Goal: Information Seeking & Learning: Learn about a topic

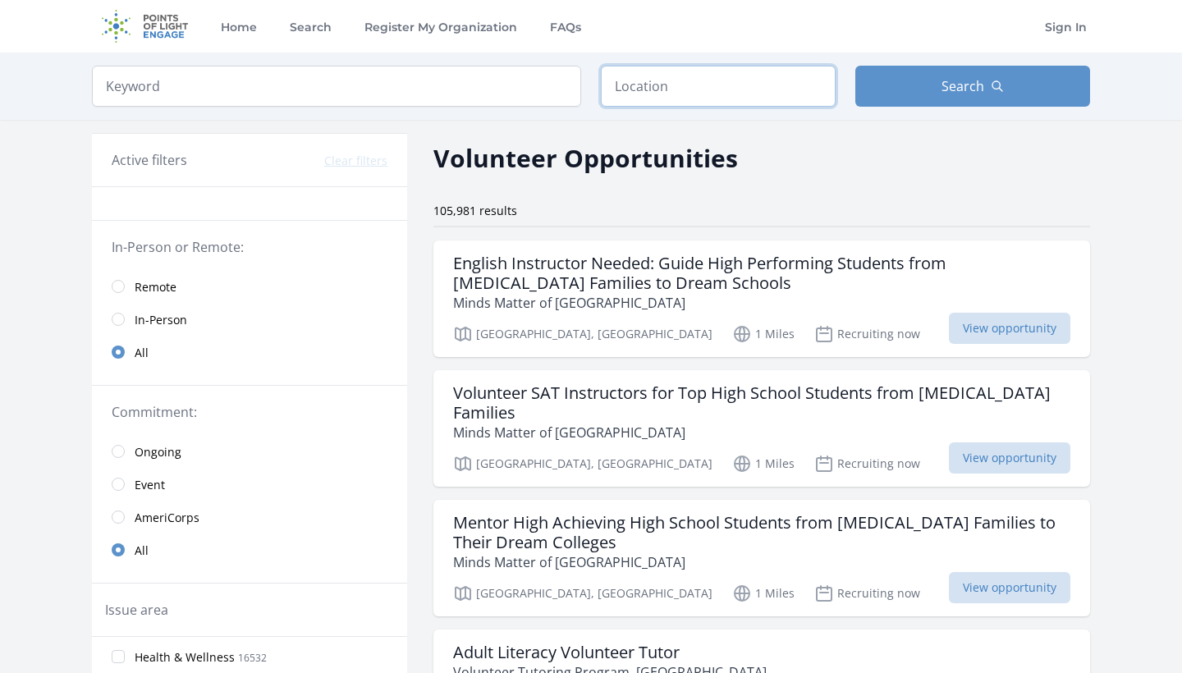
click at [771, 84] on input "text" at bounding box center [718, 86] width 235 height 41
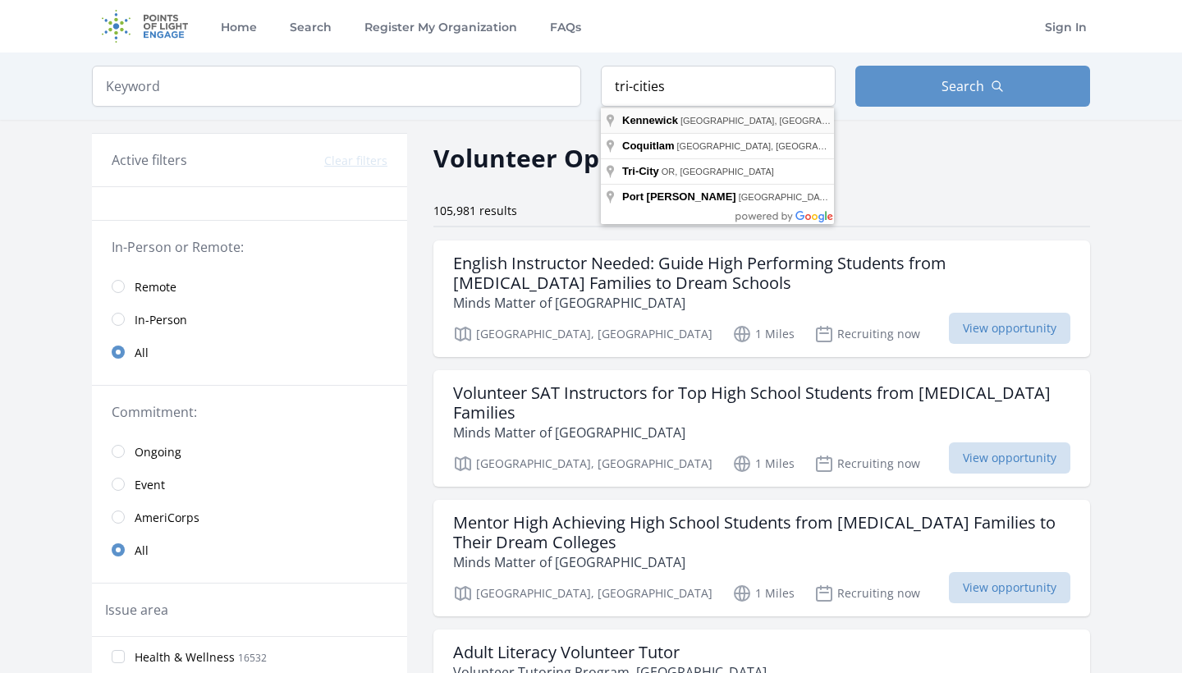
type input "[GEOGRAPHIC_DATA], [GEOGRAPHIC_DATA], [GEOGRAPHIC_DATA]"
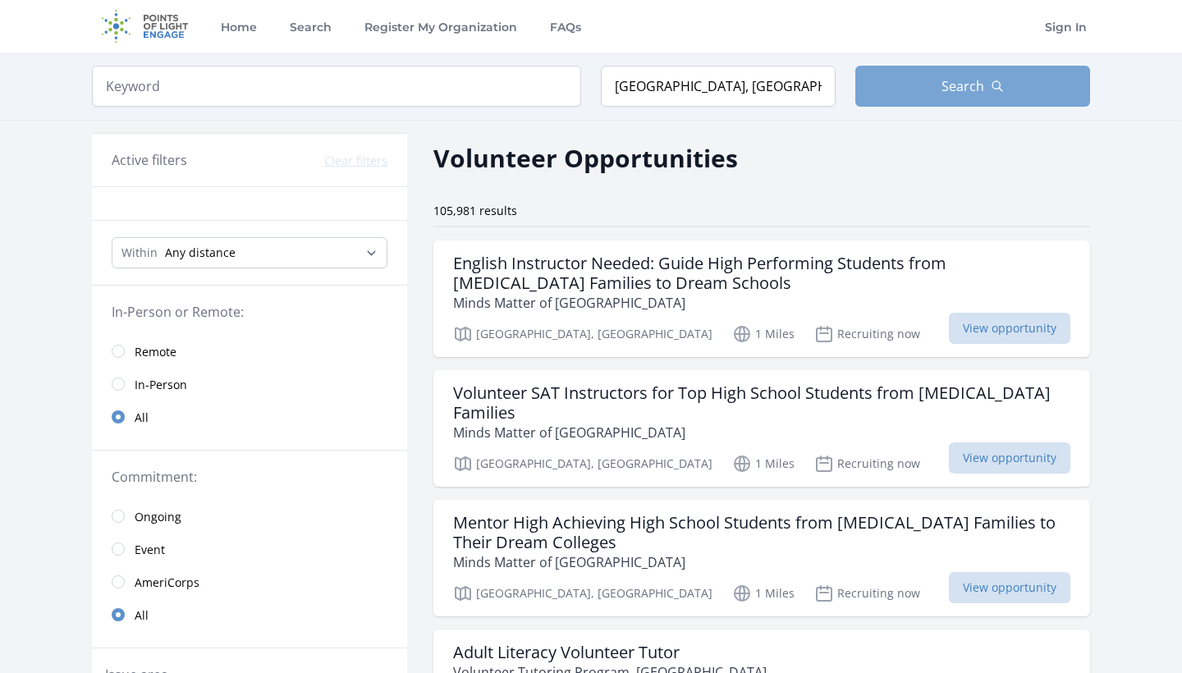
click at [983, 91] on span "Search" at bounding box center [962, 86] width 43 height 20
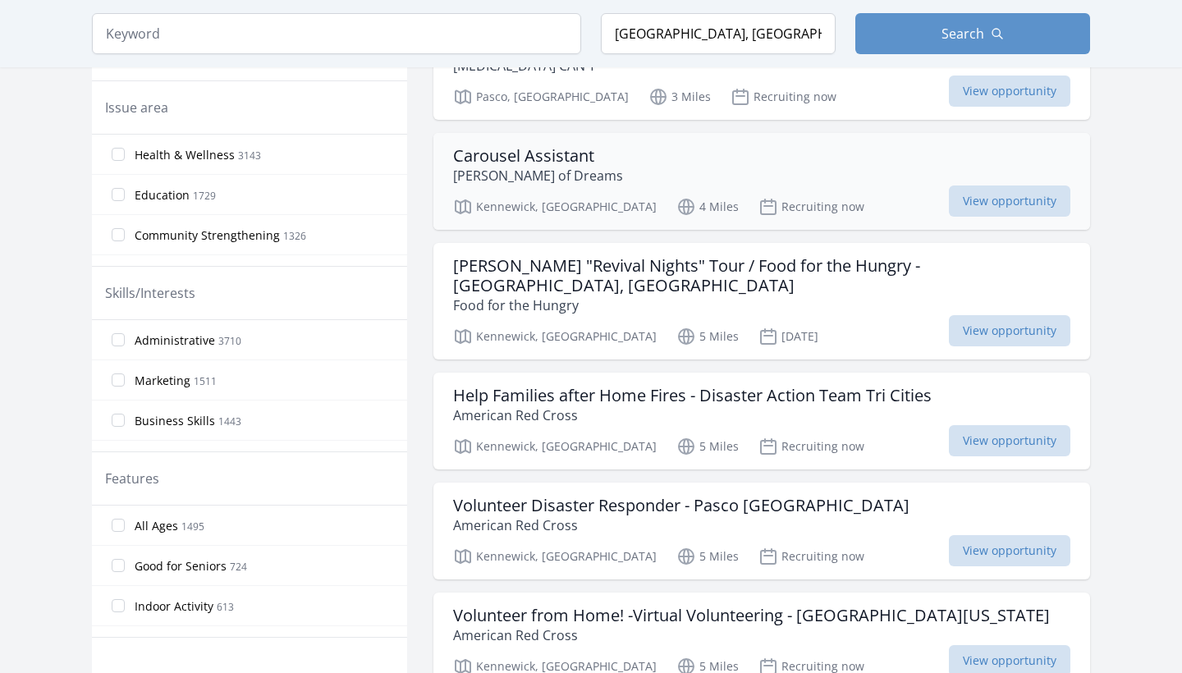
scroll to position [576, 0]
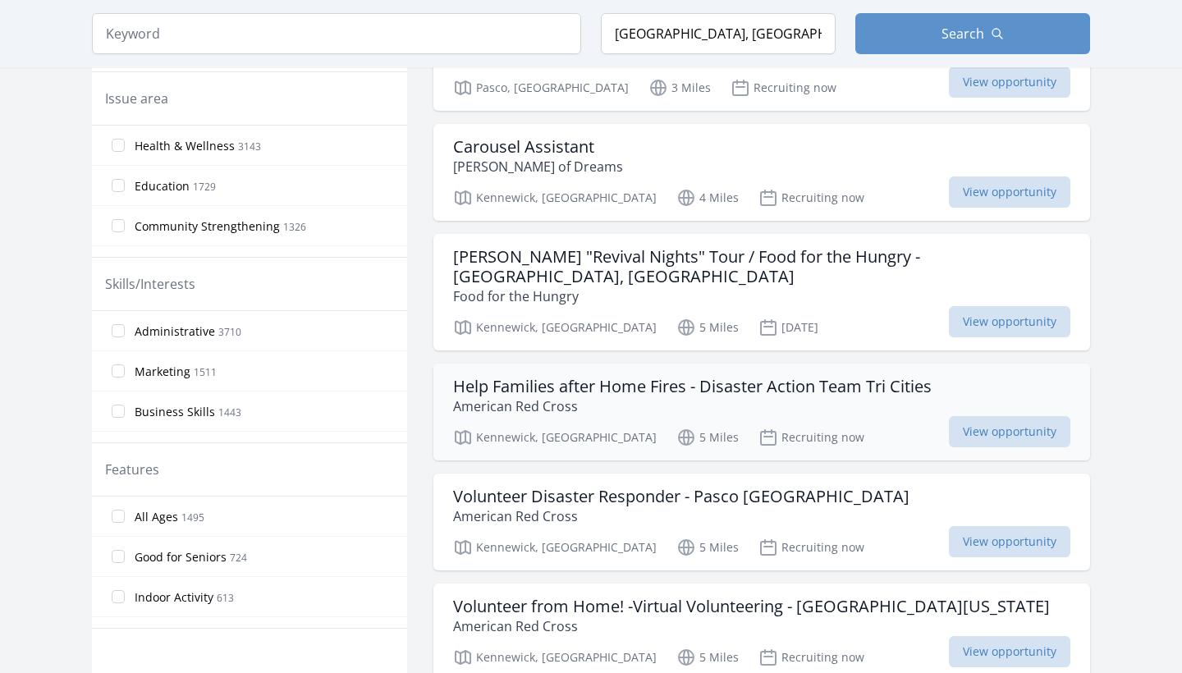
click at [808, 377] on h3 "Help Families after Home Fires - Disaster Action Team Tri Cities" at bounding box center [692, 387] width 479 height 20
click at [624, 597] on h3 "Volunteer from Home! -Virtual Volunteering - [GEOGRAPHIC_DATA][US_STATE]" at bounding box center [751, 607] width 597 height 20
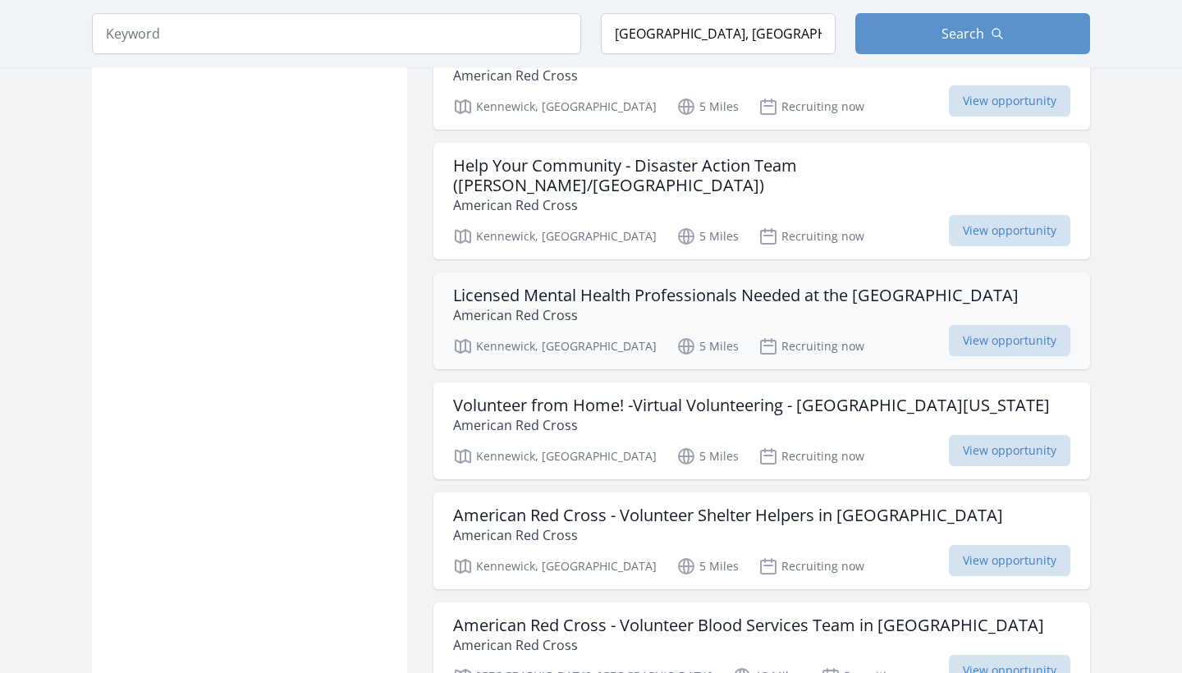
scroll to position [1607, 0]
click at [756, 505] on h3 "American Red Cross - Volunteer Shelter Helpers in [GEOGRAPHIC_DATA]" at bounding box center [728, 515] width 550 height 20
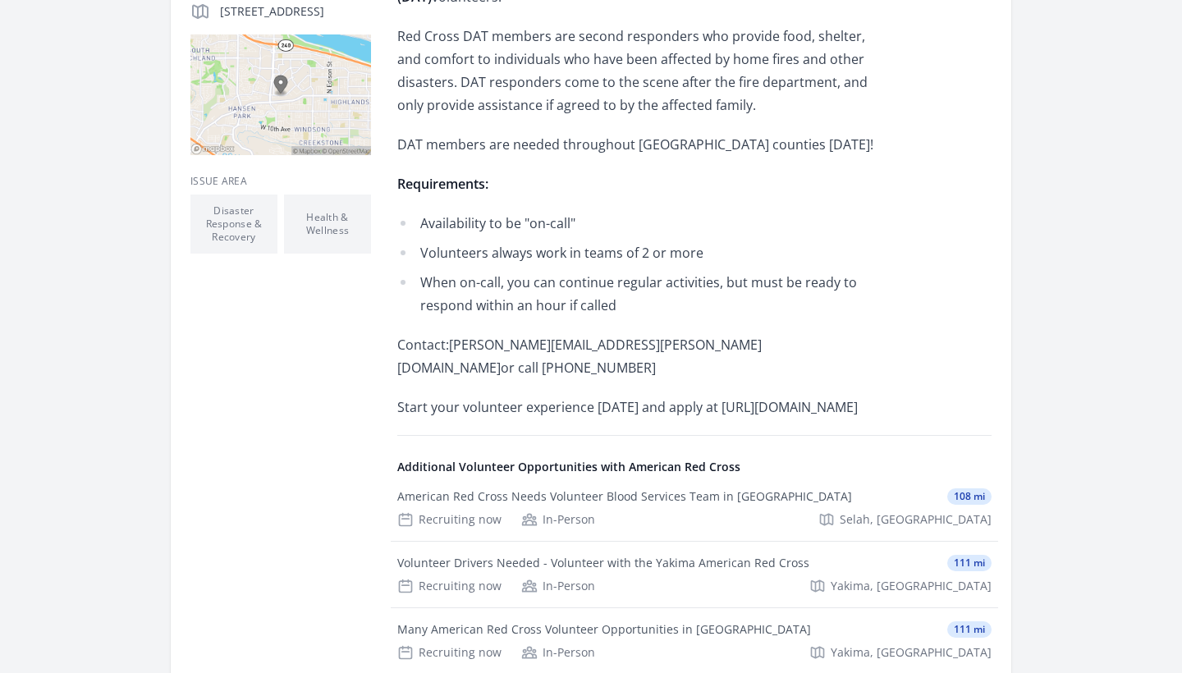
scroll to position [474, 0]
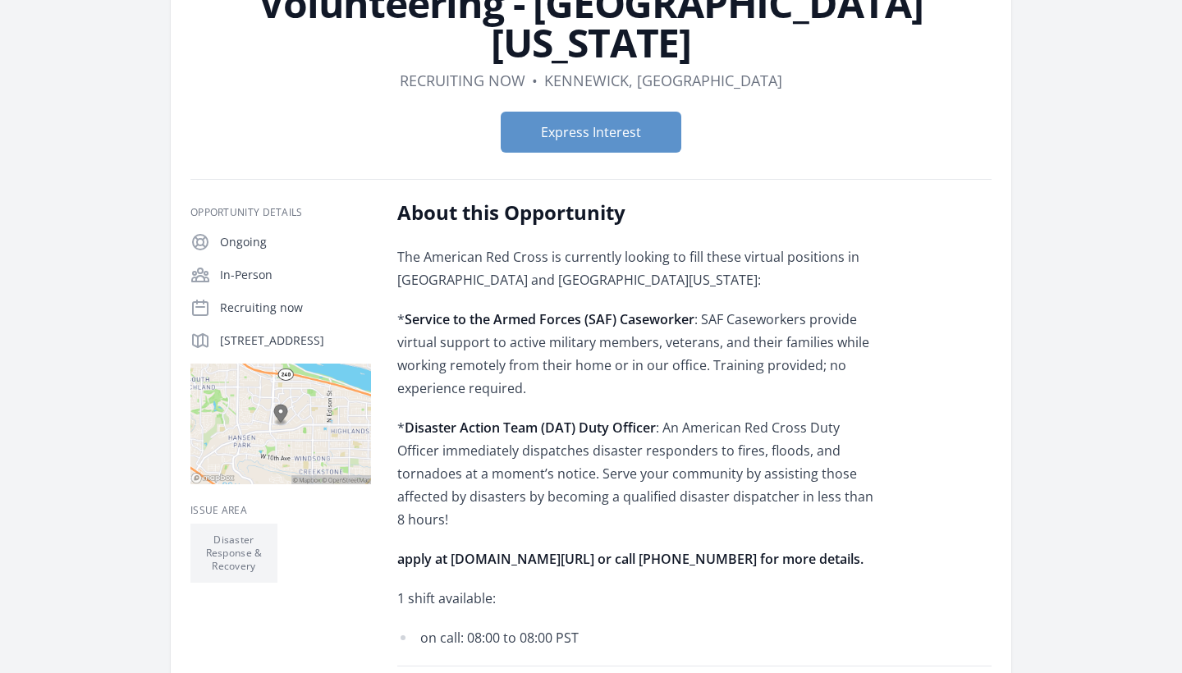
scroll to position [185, 0]
